Goal: Information Seeking & Learning: Learn about a topic

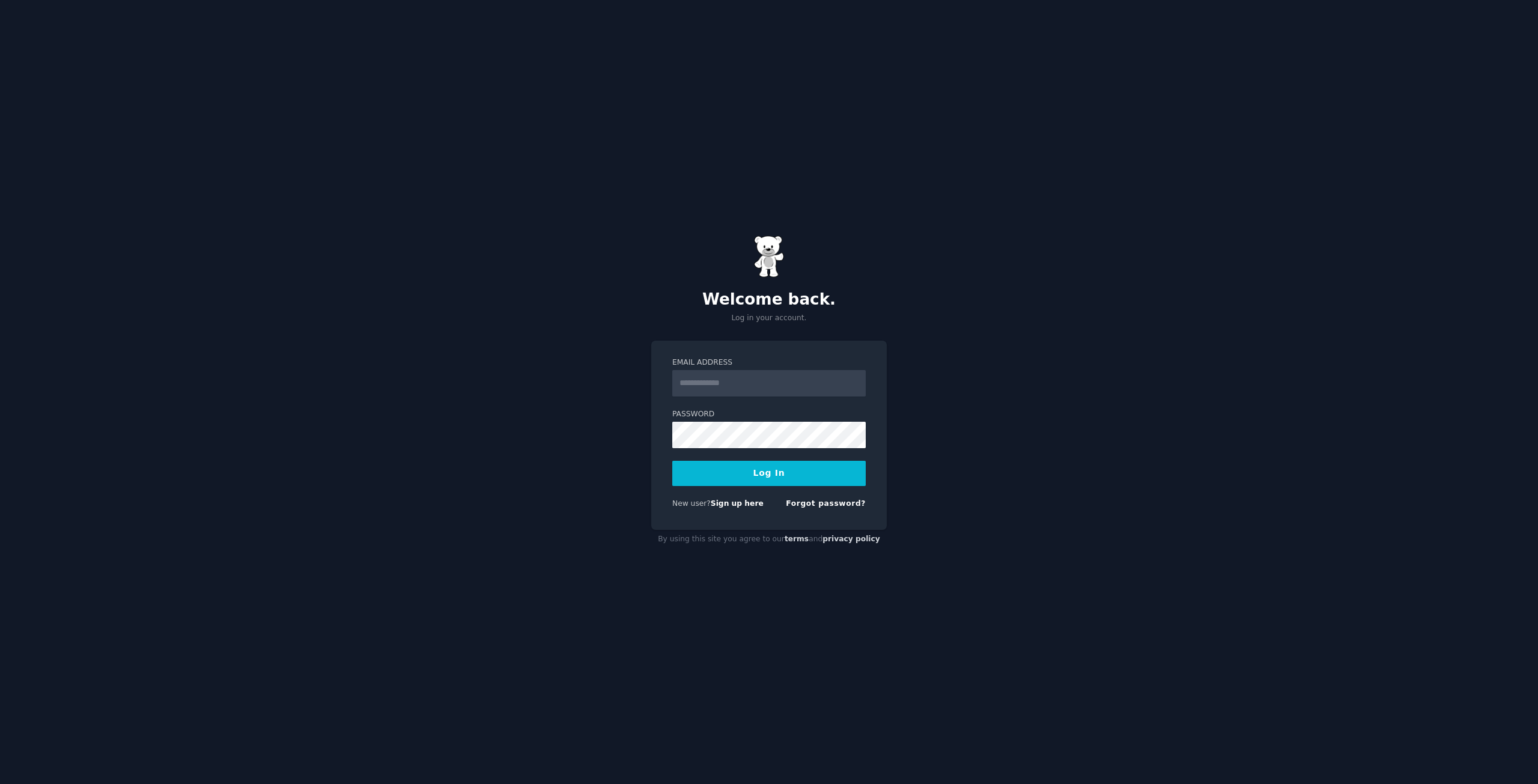
click at [792, 362] on label "Email Address" at bounding box center [769, 362] width 194 height 11
click at [792, 370] on input "Email Address" at bounding box center [769, 383] width 194 height 26
click at [785, 373] on input "Email Address" at bounding box center [769, 383] width 194 height 26
click at [749, 385] on input "Email Address" at bounding box center [769, 383] width 194 height 26
paste input "**********"
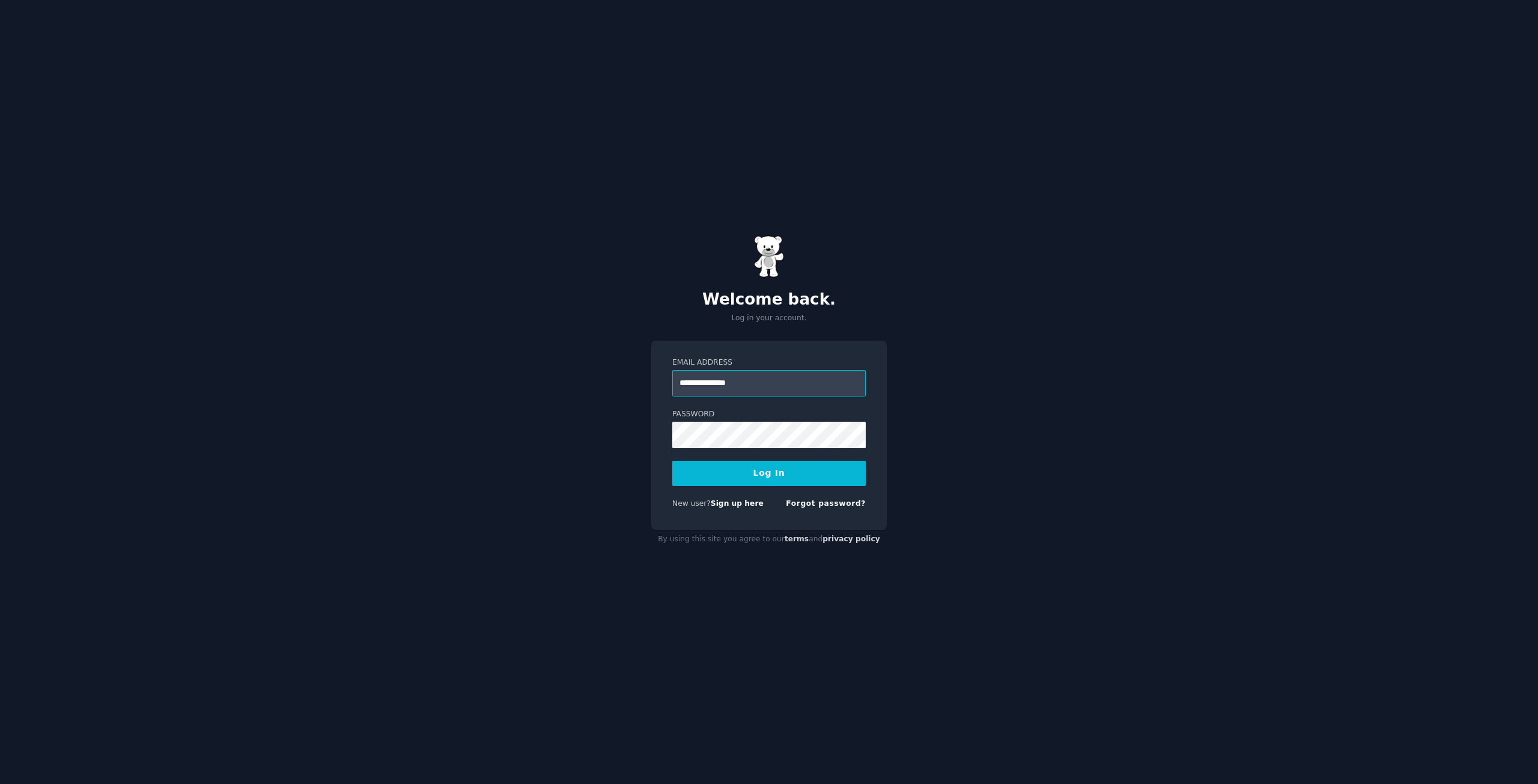
type input "**********"
click at [726, 467] on button "Log In" at bounding box center [769, 473] width 194 height 25
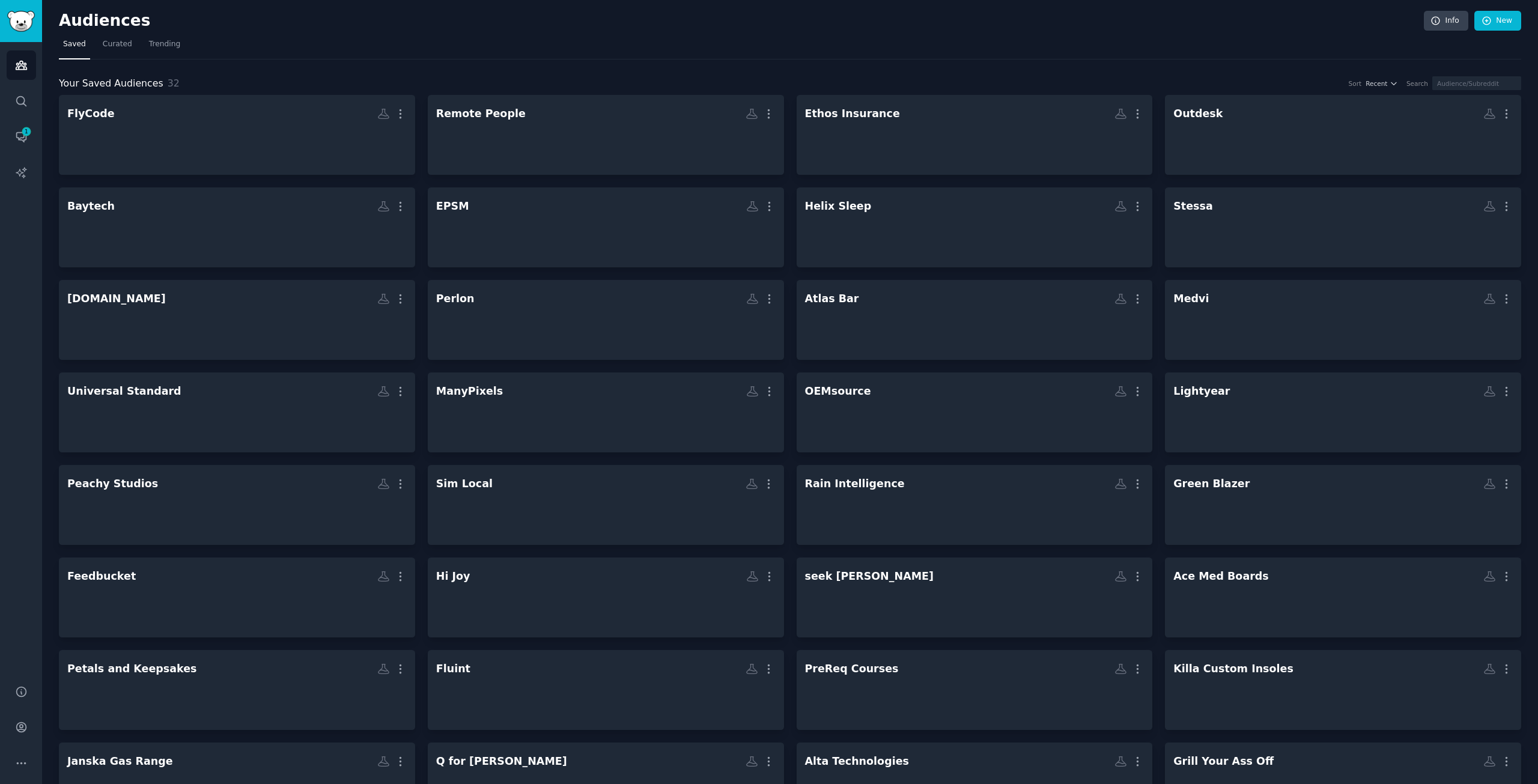
drag, startPoint x: 1506, startPoint y: 1, endPoint x: 1294, endPoint y: 30, distance: 214.0
click at [1294, 30] on h2 "Audiences" at bounding box center [741, 21] width 1365 height 20
click at [661, 44] on nav "Saved Curated Trending" at bounding box center [790, 47] width 1462 height 25
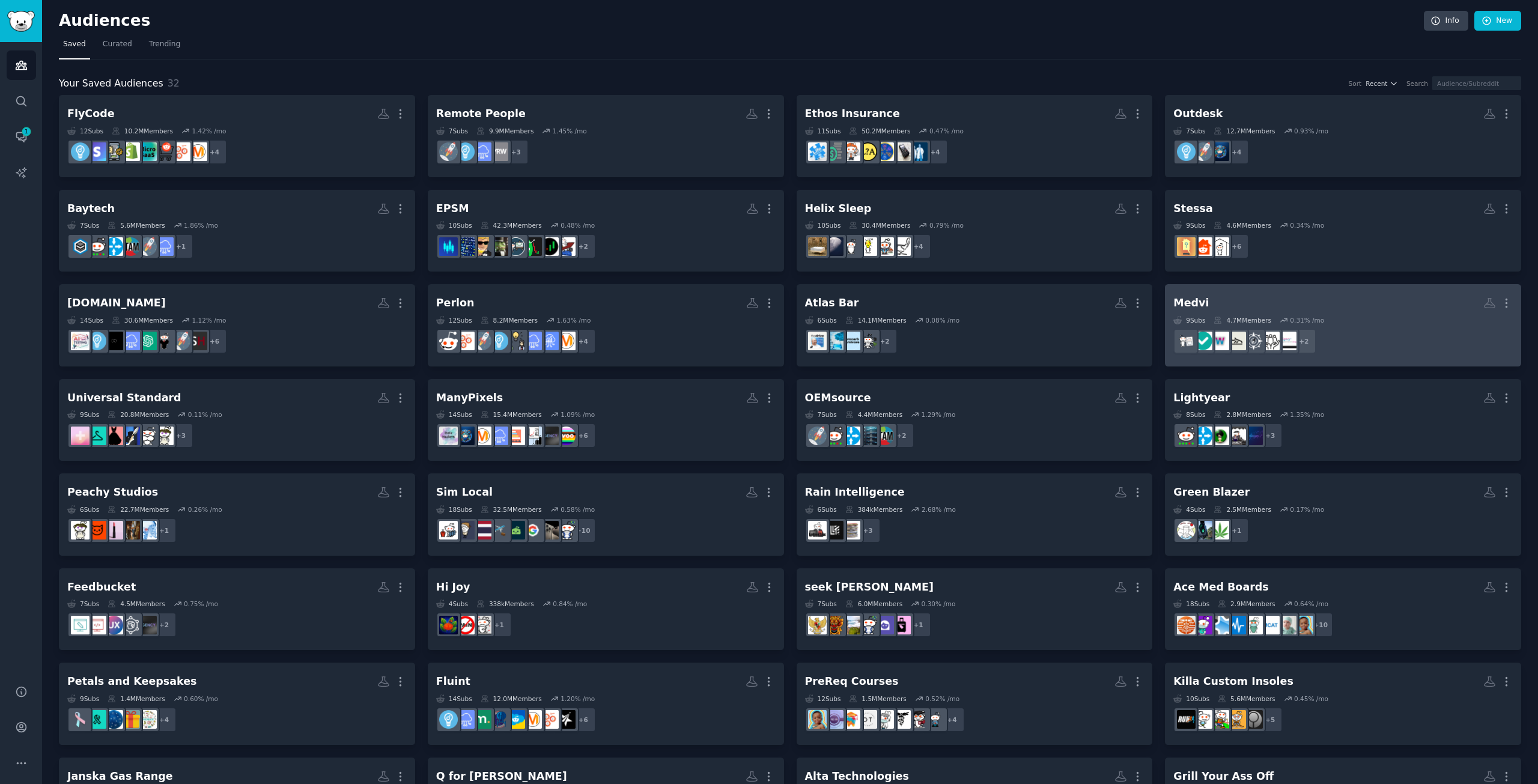
click at [1431, 309] on h2 "Medvi More" at bounding box center [1343, 303] width 340 height 21
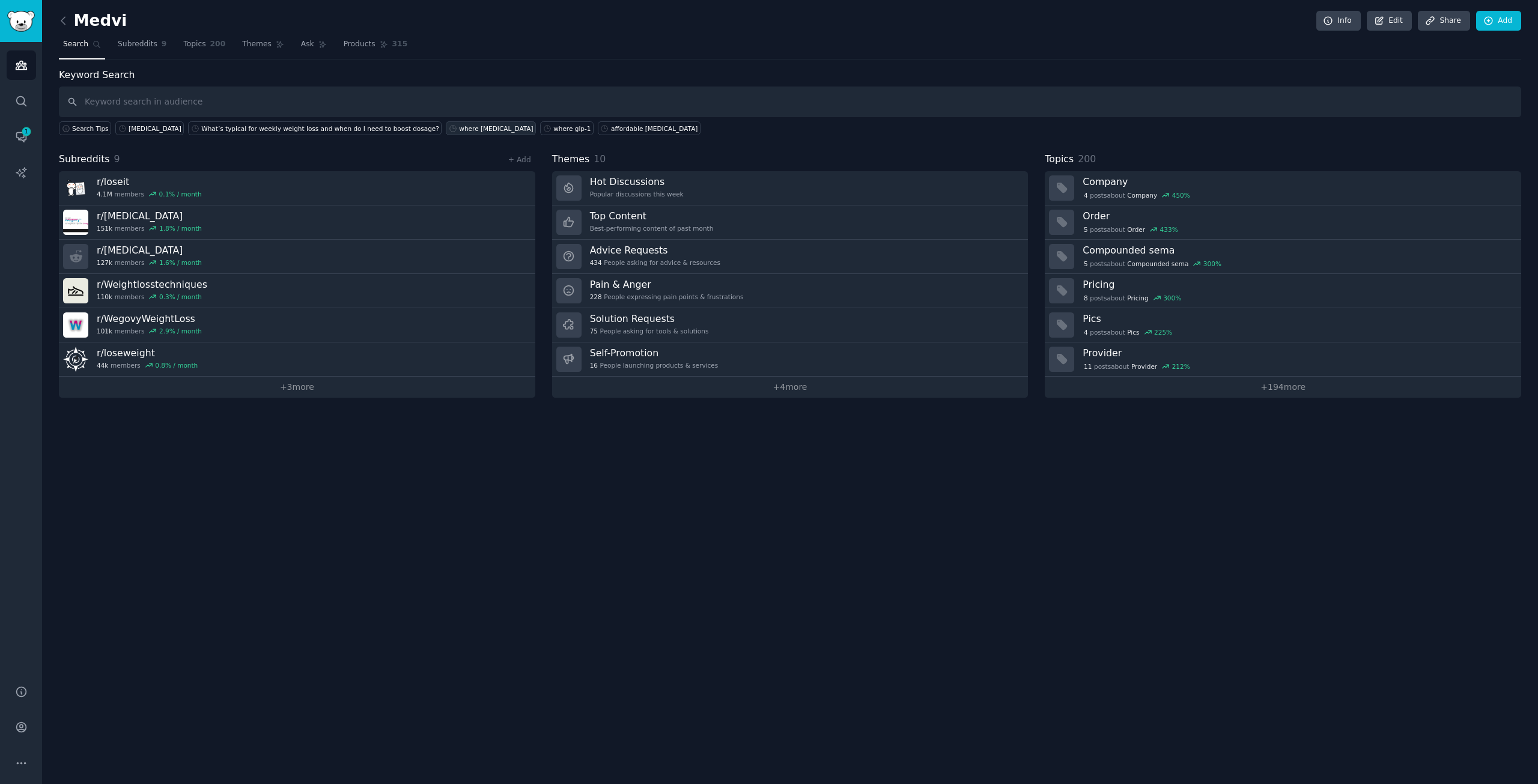
click at [459, 131] on div "where [MEDICAL_DATA]" at bounding box center [495, 128] width 74 height 8
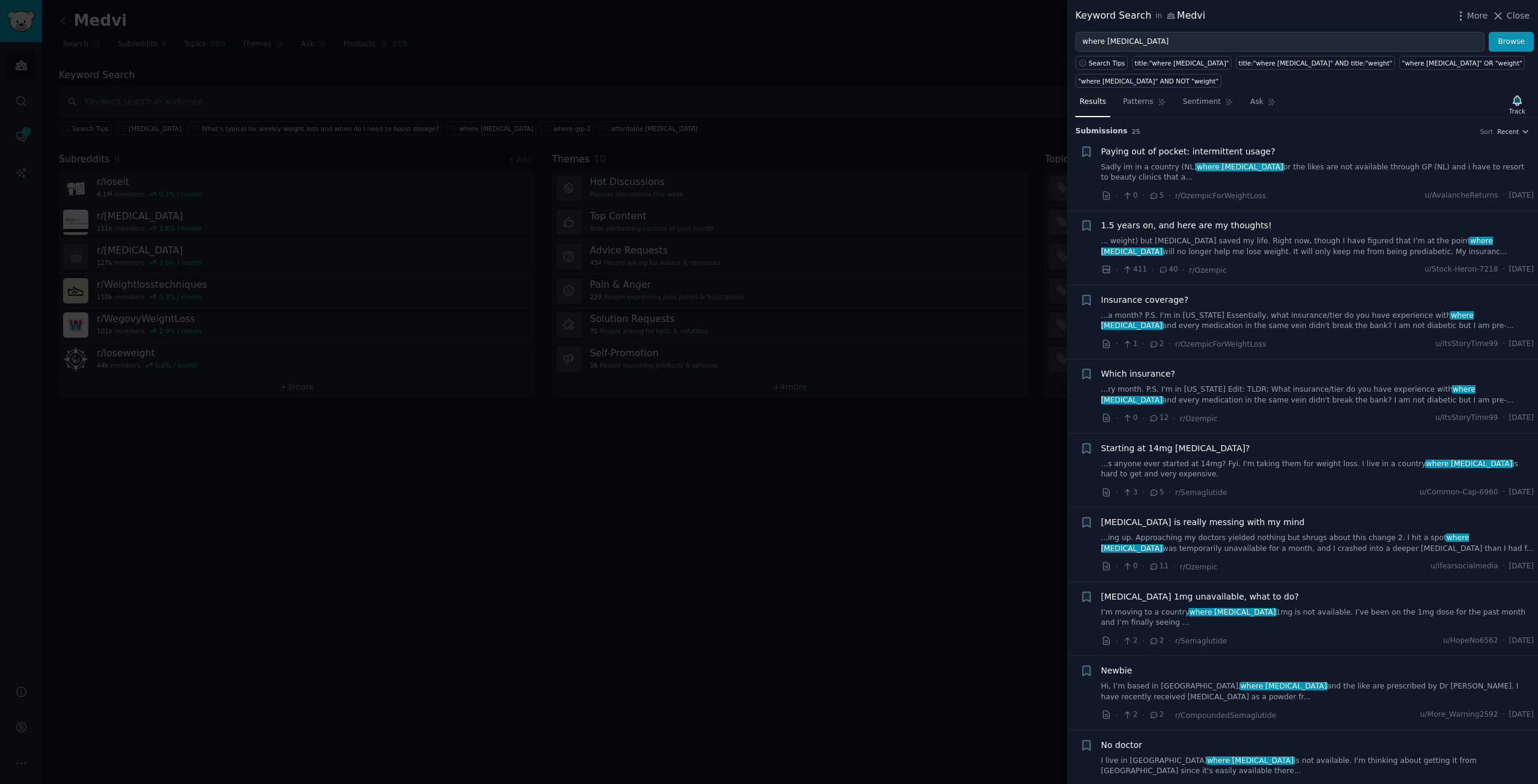
click at [1237, 146] on span "Paying out of pocket: intermittent usage?" at bounding box center [1188, 152] width 174 height 13
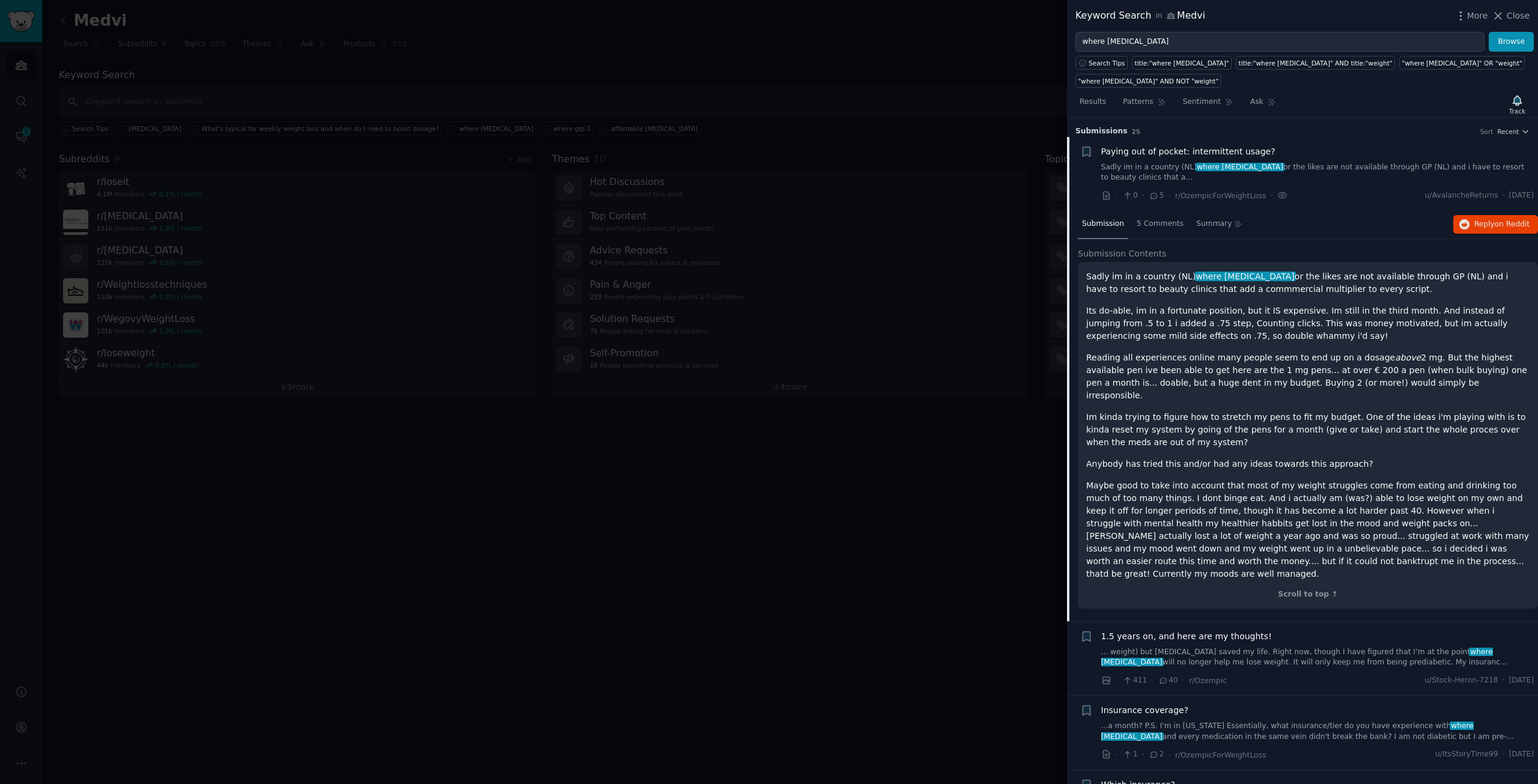
click at [706, 320] on div at bounding box center [769, 392] width 1538 height 784
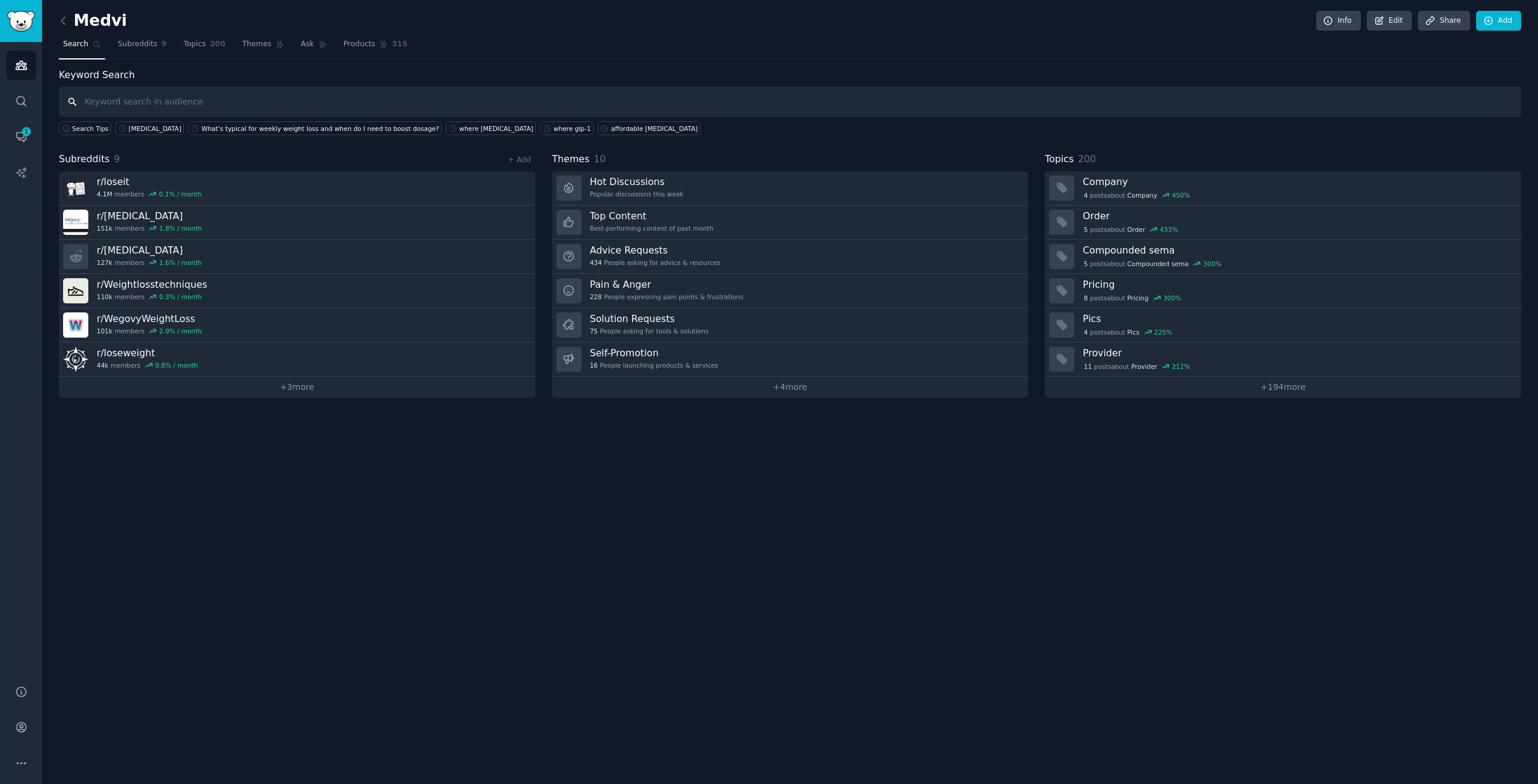
click at [162, 109] on input "text" at bounding box center [790, 101] width 1462 height 31
click at [330, 97] on input "text" at bounding box center [790, 101] width 1462 height 31
paste input "GLP-1 weight loss"
type input "GLP-1 weight loss"
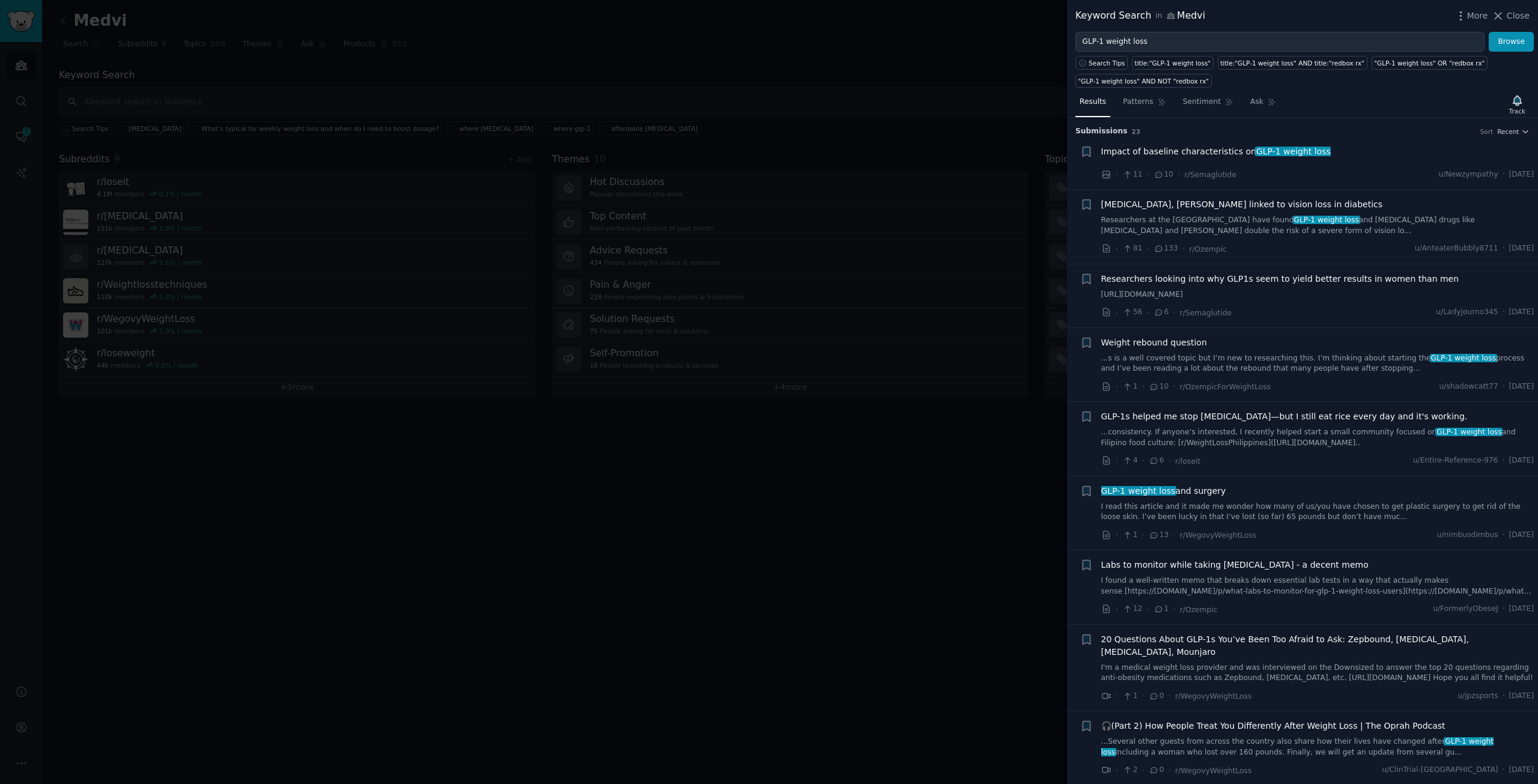
click at [1457, 105] on div "Results Patterns Sentiment Ask Track" at bounding box center [1302, 105] width 471 height 26
click at [1503, 133] on span "Recent" at bounding box center [1508, 131] width 21 height 8
click at [1341, 129] on h3 "Submission s 23 Sort Recent" at bounding box center [1302, 131] width 454 height 11
click at [883, 166] on div at bounding box center [769, 392] width 1538 height 784
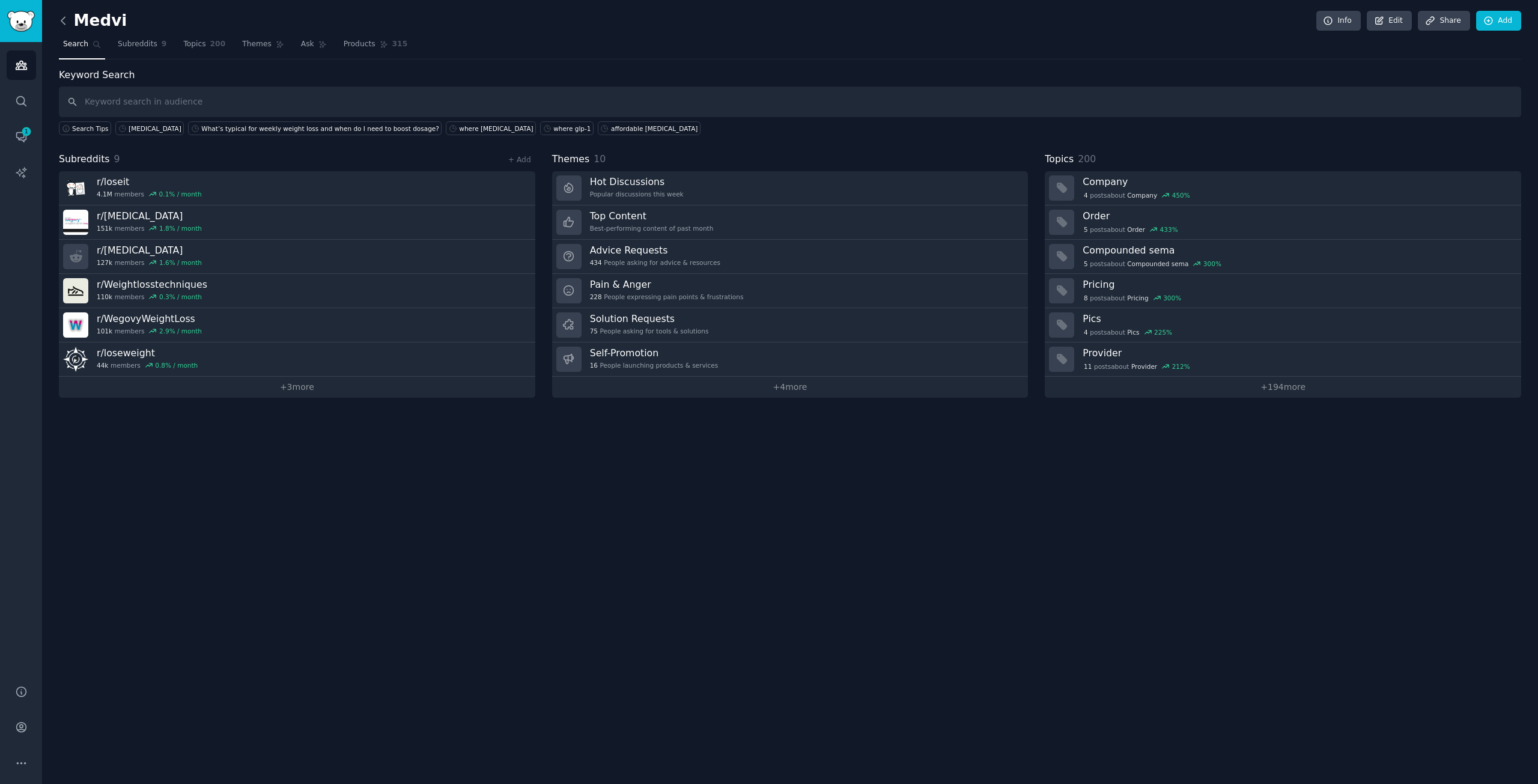
click at [62, 14] on icon at bounding box center [64, 21] width 13 height 13
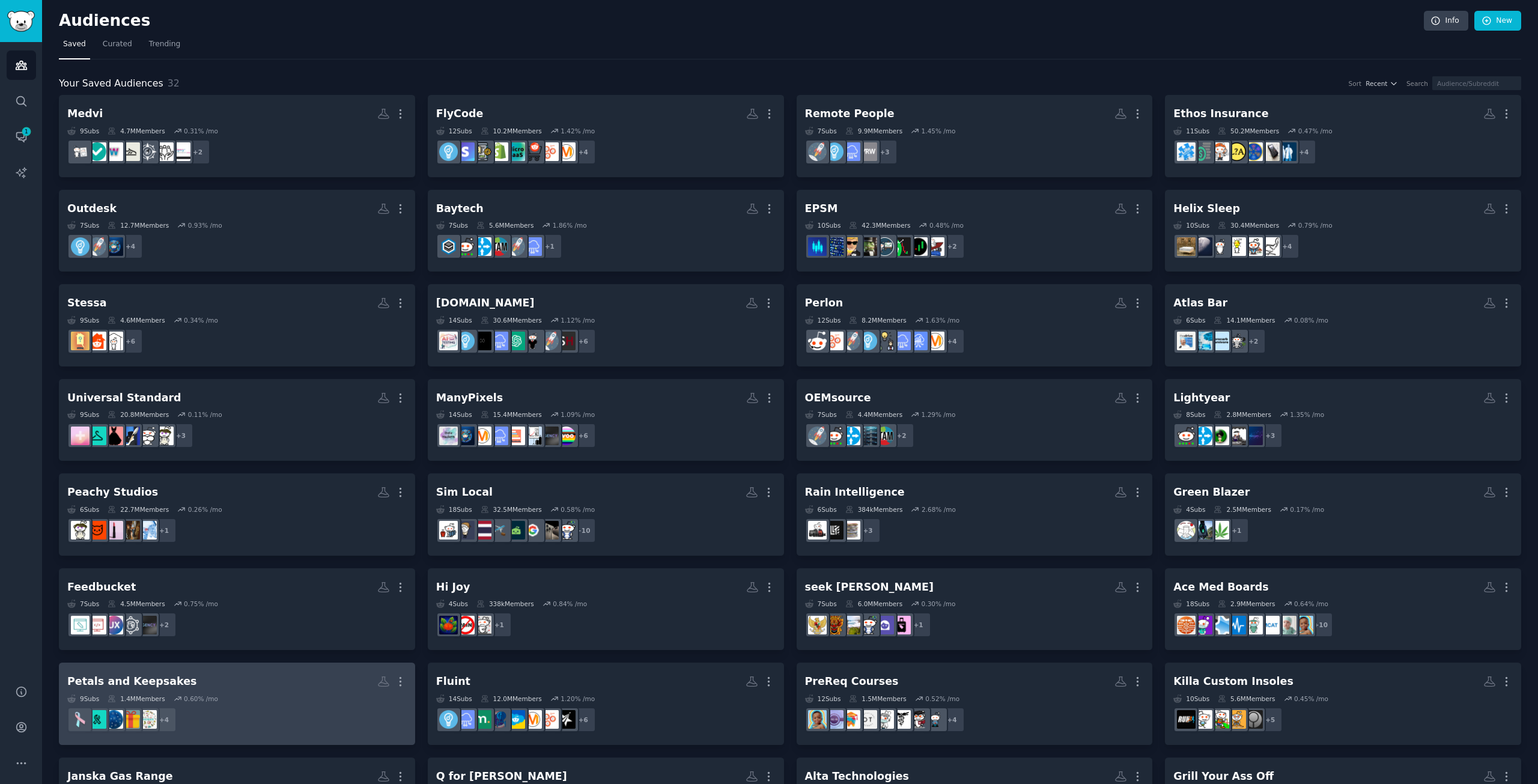
click at [292, 688] on h2 "Petals and Keepsakes More" at bounding box center [237, 681] width 340 height 21
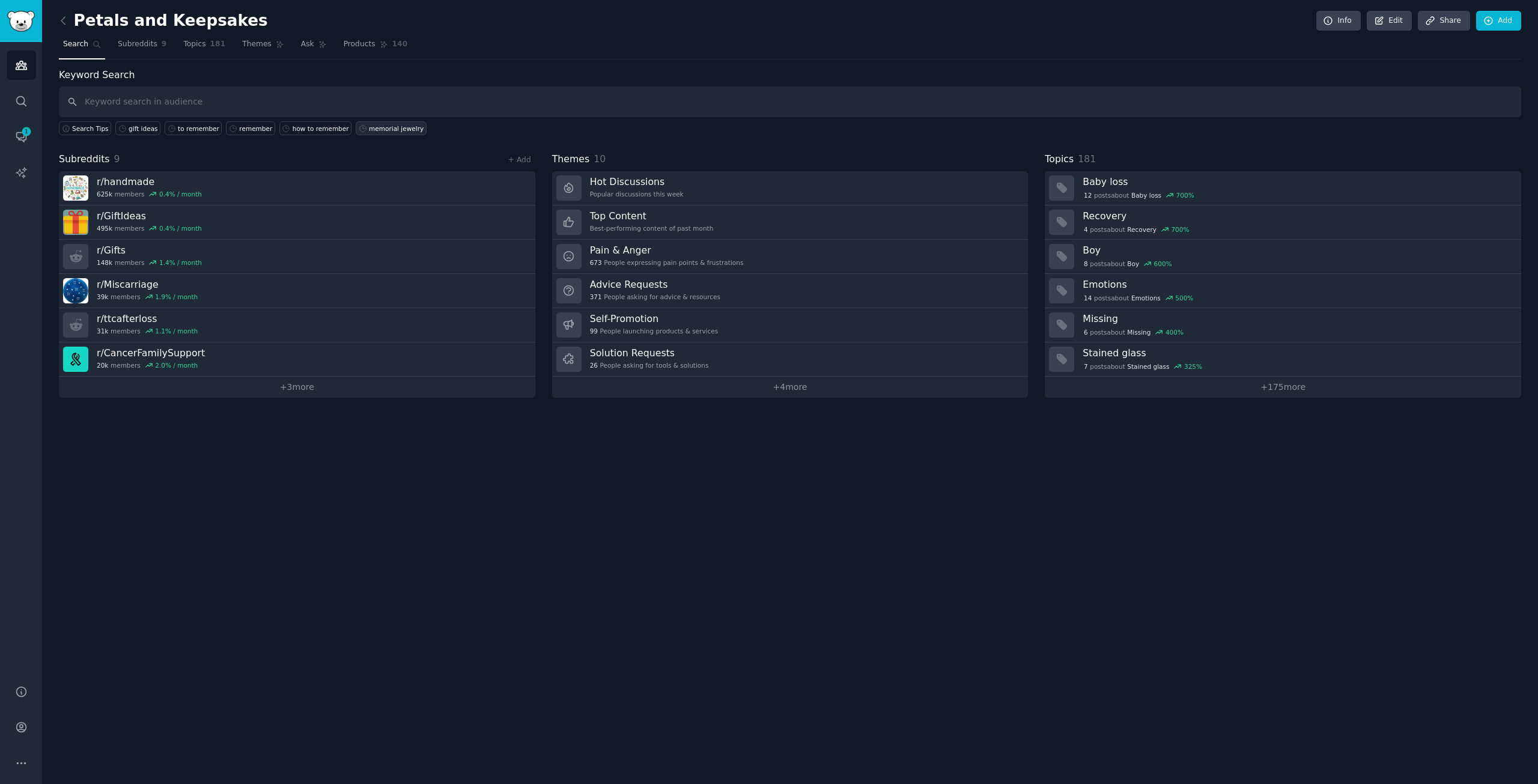
click at [369, 124] on div "memorial jewelry" at bounding box center [396, 128] width 55 height 8
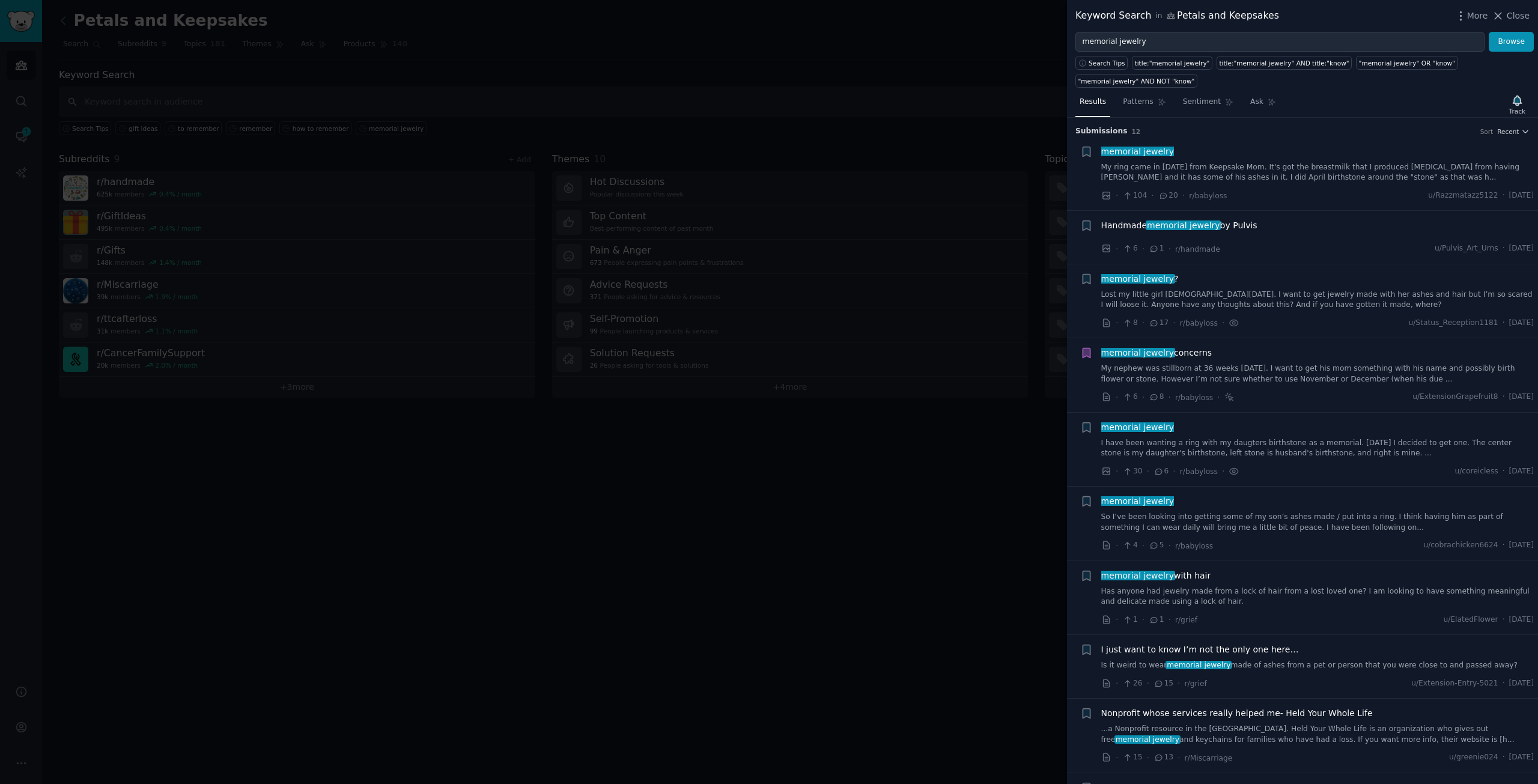
click at [1244, 174] on link "My ring came in [DATE] from Keepsake Mom. It's got the breastmilk that I produc…" at bounding box center [1317, 172] width 433 height 21
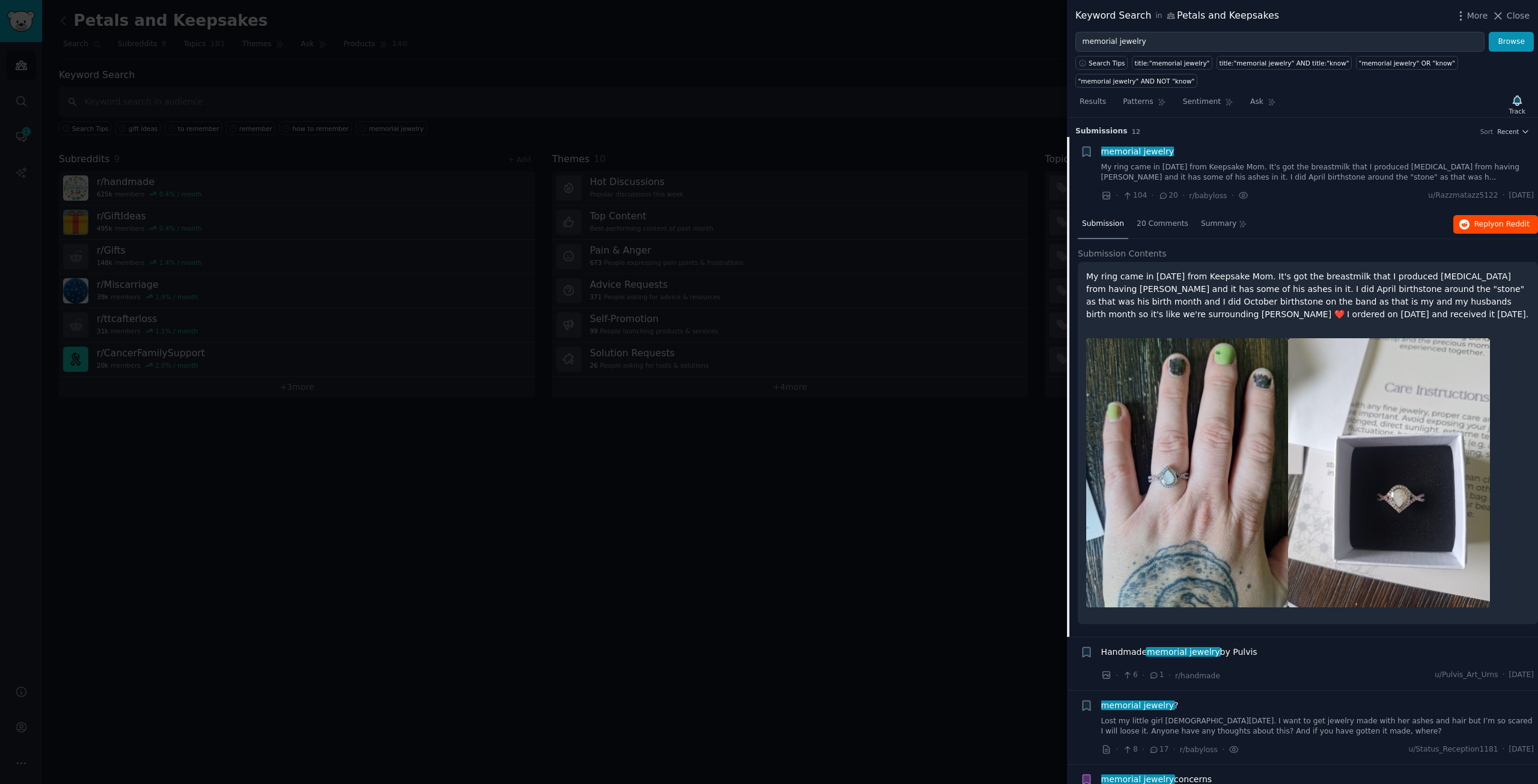
scroll to position [20, 0]
